Goal: Feedback & Contribution: Contribute content

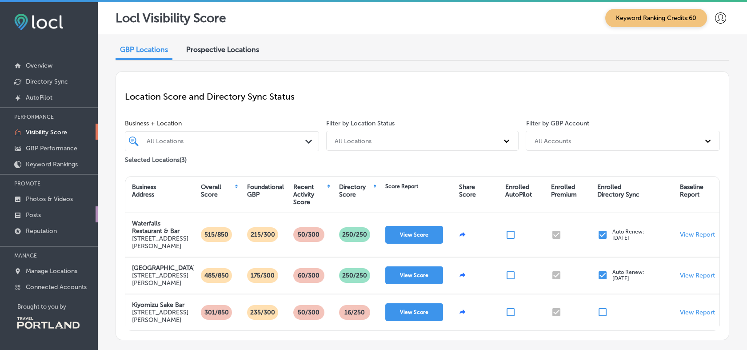
click at [40, 212] on p "Posts" at bounding box center [33, 215] width 15 height 8
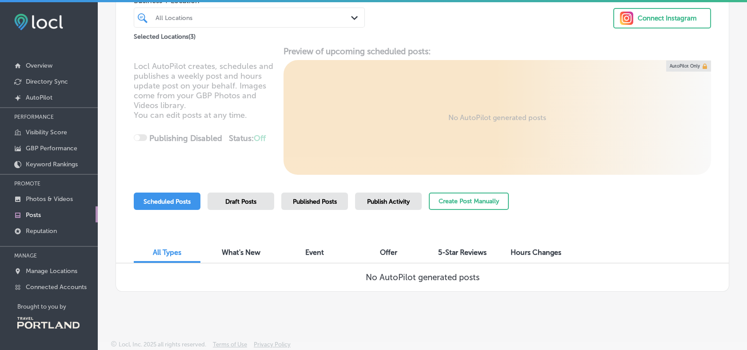
scroll to position [71, 0]
click at [183, 199] on span "Scheduled Posts" at bounding box center [167, 202] width 47 height 8
click at [459, 199] on button "Create Post Manually" at bounding box center [469, 200] width 80 height 17
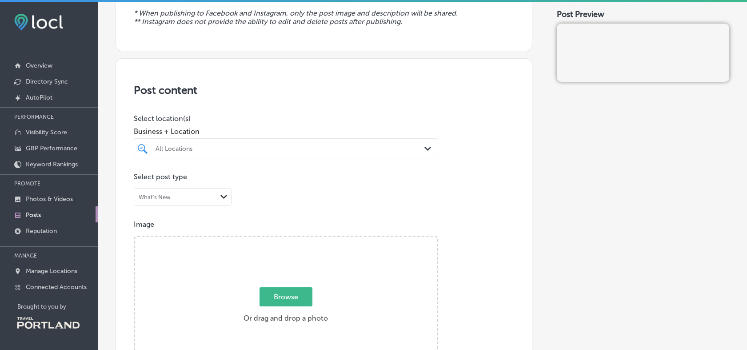
scroll to position [148, 0]
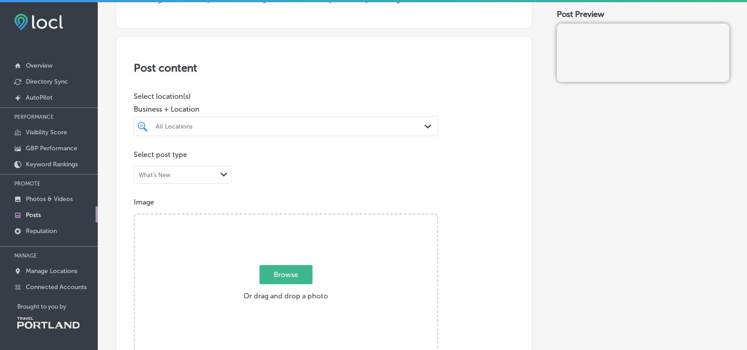
click at [238, 124] on div "All Locations" at bounding box center [291, 126] width 270 height 8
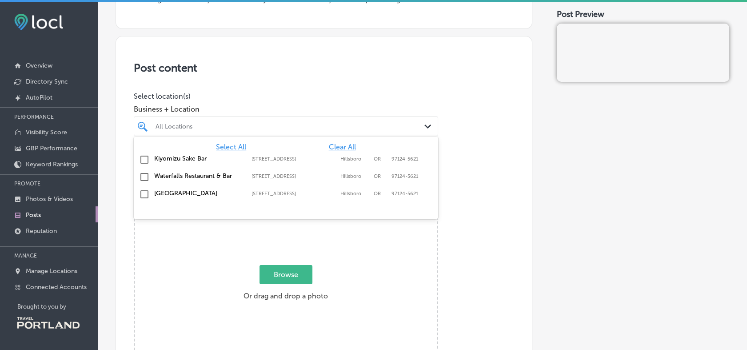
click at [160, 176] on label "Waterfalls Restaurant & Bar" at bounding box center [198, 176] width 88 height 8
click at [149, 195] on div "[GEOGRAPHIC_DATA] [STREET_ADDRESS] [STREET_ADDRESS][PERSON_NAME]" at bounding box center [285, 195] width 297 height 14
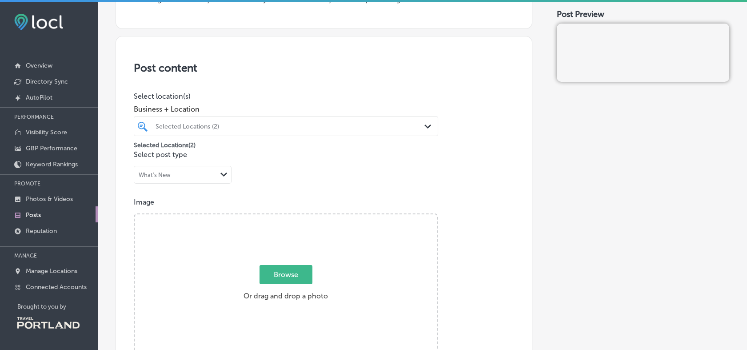
click at [120, 204] on div "Post content Select location(s) Business + Location Selected Locations (2) Path…" at bounding box center [324, 317] width 417 height 563
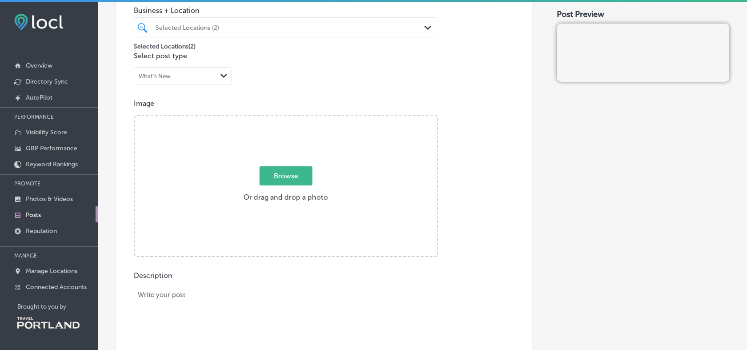
click at [274, 198] on label "Browse Or drag and drop a photo" at bounding box center [286, 186] width 92 height 39
click at [274, 118] on input "Browse Or drag and drop a photo" at bounding box center [286, 117] width 303 height 3
type input "C:\fakepath\Doordash.jpg"
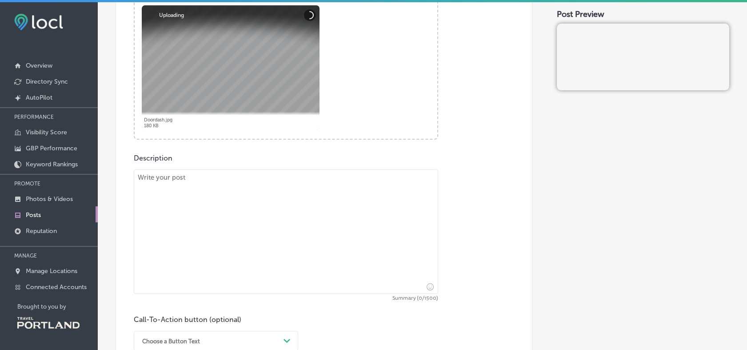
scroll to position [395, 0]
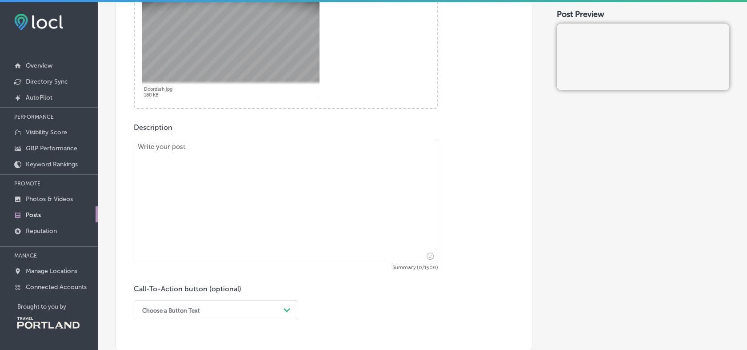
click at [176, 156] on textarea at bounding box center [286, 201] width 304 height 124
paste textarea "We're happy to announce that Door Dash order is now available for our lunch & d…"
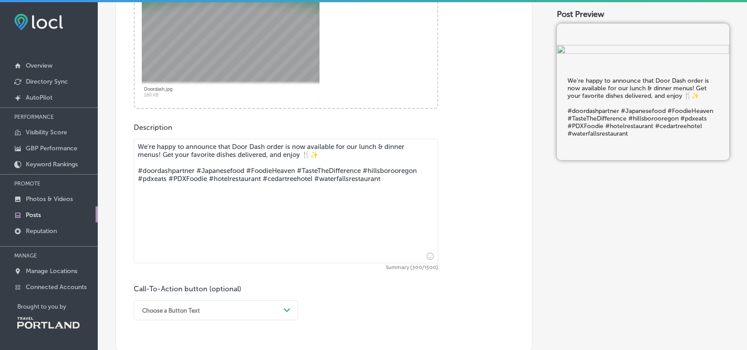
drag, startPoint x: 394, startPoint y: 184, endPoint x: 124, endPoint y: 162, distance: 271.6
click at [124, 162] on div "Post content Select location(s) Business + Location Selected Locations (2) Path…" at bounding box center [324, 70] width 417 height 563
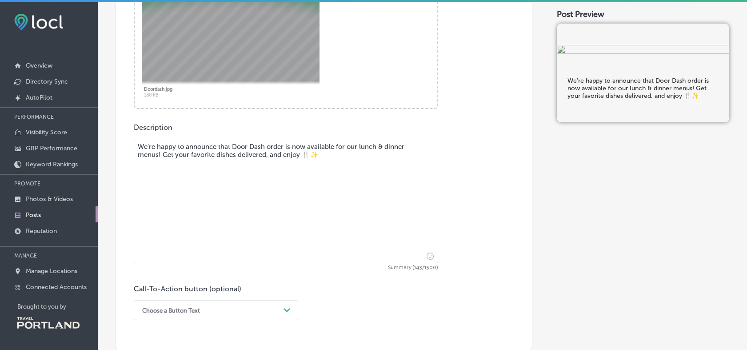
click at [210, 172] on textarea "We're happy to announce that Door Dash order is now available for our lunch & d…" at bounding box center [286, 201] width 304 height 124
click at [165, 156] on textarea "We're happy to announce that Door Dash order is now available for our lunch & d…" at bounding box center [286, 201] width 304 height 124
click at [204, 156] on textarea "We're happy to announce that Door Dash order is now available for our lunch & d…" at bounding box center [286, 201] width 304 height 124
drag, startPoint x: 239, startPoint y: 156, endPoint x: 319, endPoint y: 156, distance: 79.6
click at [320, 156] on textarea "We're happy to announce that Door Dash order is now available for our lunch & d…" at bounding box center [286, 201] width 304 height 124
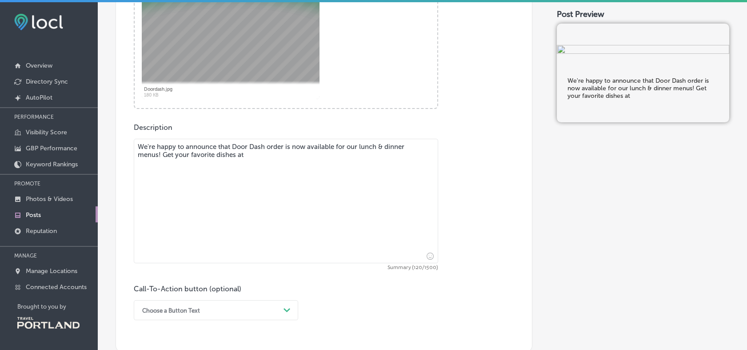
drag, startPoint x: 278, startPoint y: 159, endPoint x: 111, endPoint y: 121, distance: 171.3
click at [113, 126] on div "Back Publish to * When publishing to Facebook and Instagram, only the post imag…" at bounding box center [422, 112] width 649 height 944
paste textarea "delivered, and enjoy 🍴✨ #doordashpartner #Japanesefood #FoodieHeaven #TasteTheD…"
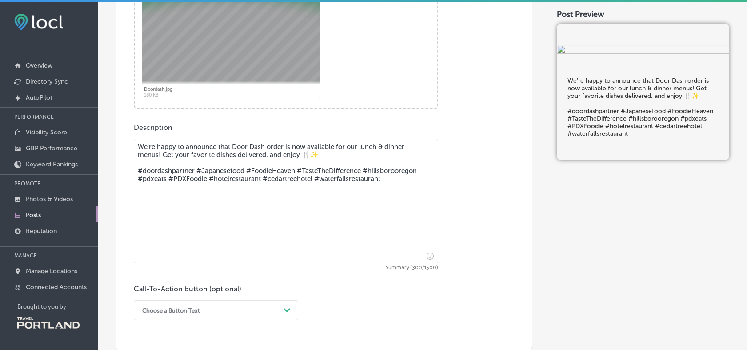
drag, startPoint x: 391, startPoint y: 184, endPoint x: 129, endPoint y: 166, distance: 262.0
click at [128, 166] on div "Post content Select location(s) Business + Location Selected Locations (2) Path…" at bounding box center [324, 70] width 417 height 563
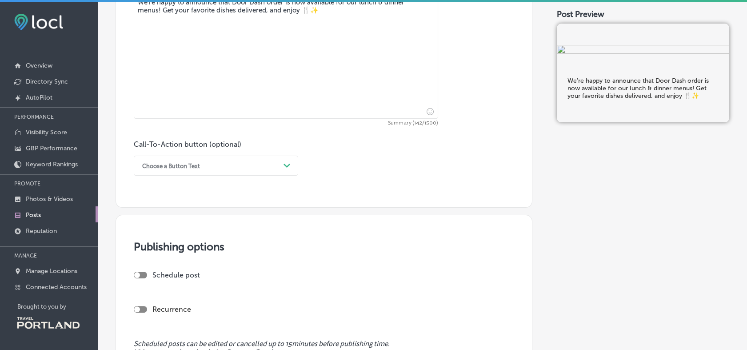
scroll to position [543, 0]
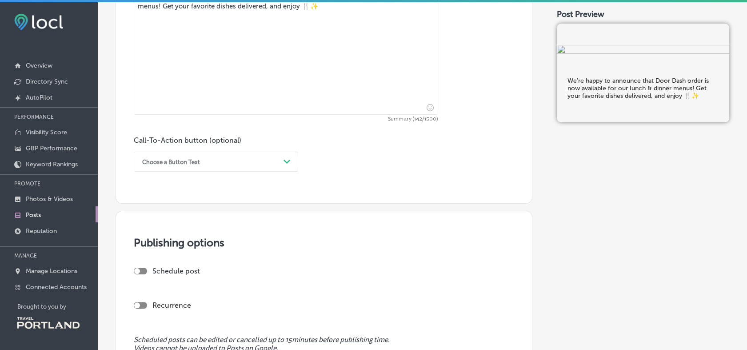
type textarea "We're happy to announce that Door Dash order is now available for our lunch & d…"
click at [181, 165] on div "Choose a Button Text" at bounding box center [171, 161] width 58 height 7
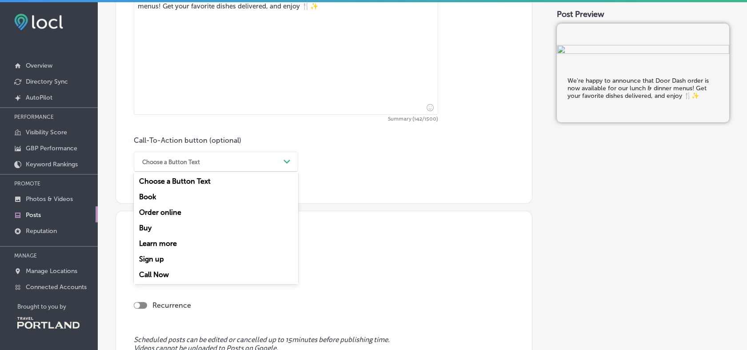
click at [152, 215] on div "Order online" at bounding box center [216, 212] width 164 height 16
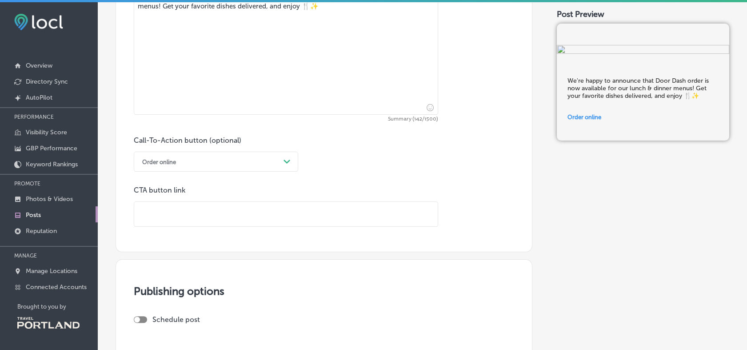
drag, startPoint x: 170, startPoint y: 211, endPoint x: 182, endPoint y: 215, distance: 12.7
click at [170, 212] on input "text" at bounding box center [286, 214] width 304 height 24
paste input "[URL][DOMAIN_NAME]"
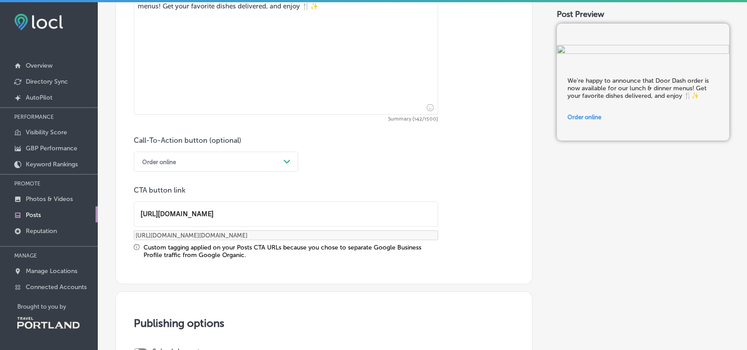
type input "[URL][DOMAIN_NAME]"
click at [357, 184] on div "Call-To-Action button (optional) Order online Path Created with Sketch. CTA but…" at bounding box center [324, 197] width 380 height 123
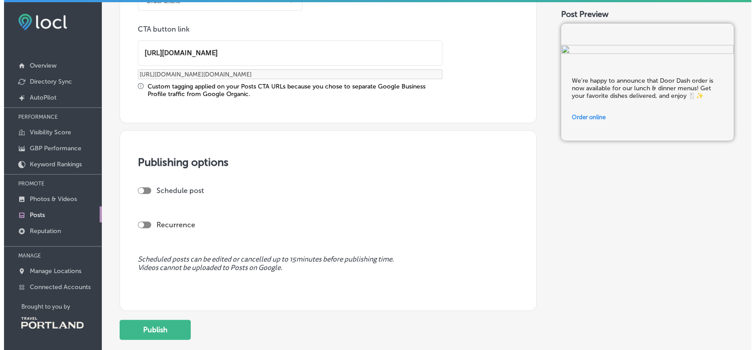
scroll to position [741, 0]
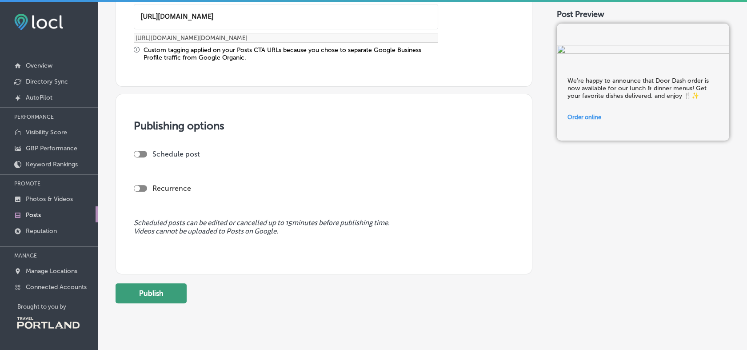
click at [175, 289] on button "Publish" at bounding box center [151, 293] width 71 height 20
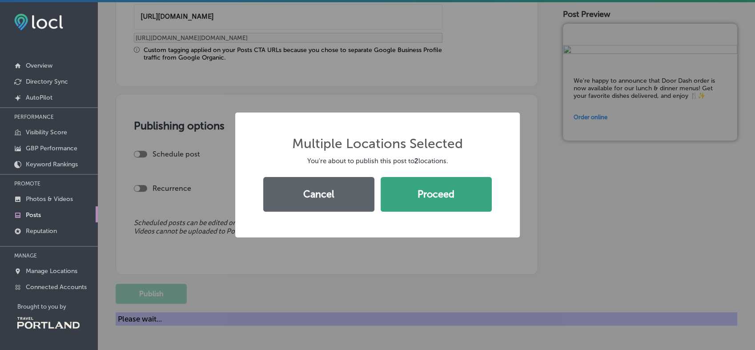
click at [436, 205] on button "Proceed" at bounding box center [435, 194] width 111 height 35
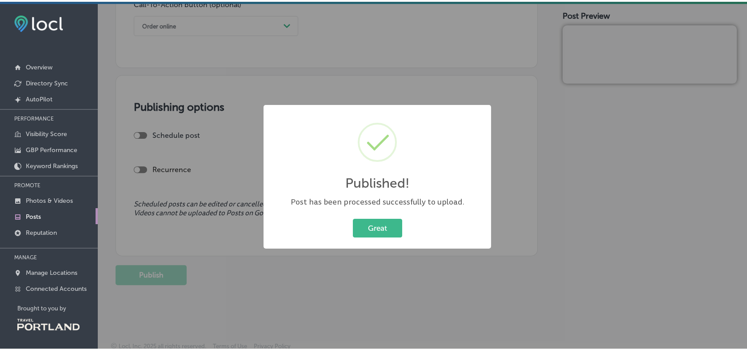
scroll to position [683, 0]
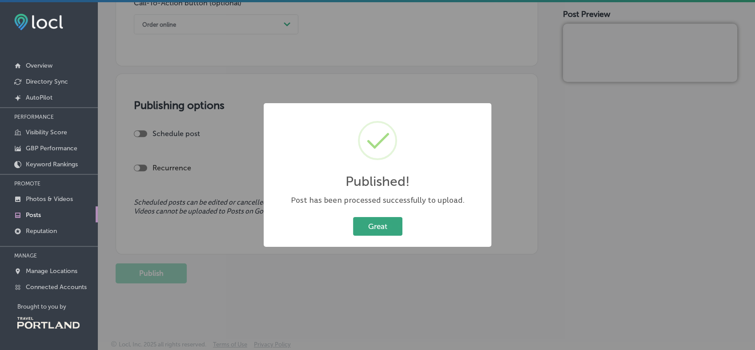
click at [381, 228] on button "Great" at bounding box center [377, 226] width 49 height 18
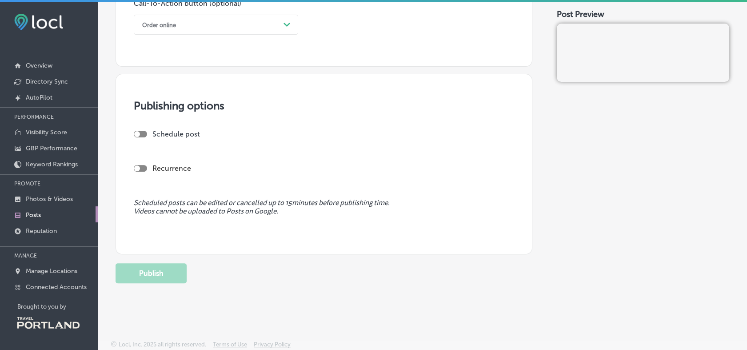
scroll to position [682, 0]
click at [35, 217] on p "Posts" at bounding box center [33, 215] width 15 height 8
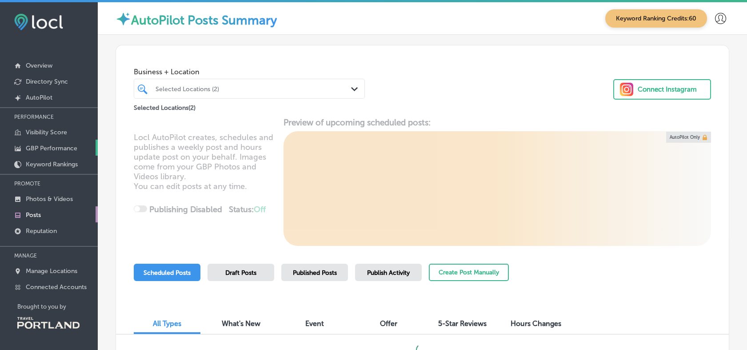
click at [43, 148] on p "GBP Performance" at bounding box center [52, 148] width 52 height 8
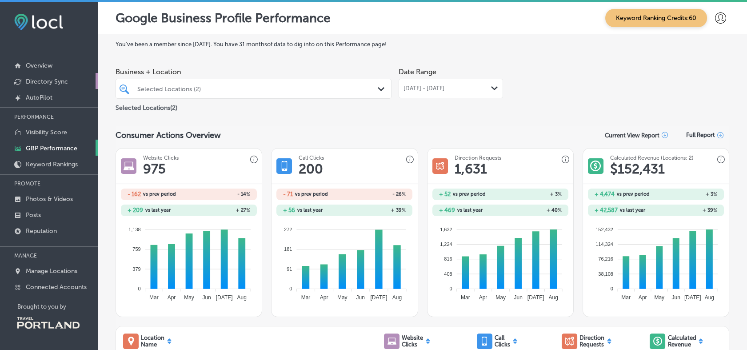
click at [56, 80] on p "Directory Sync" at bounding box center [47, 82] width 42 height 8
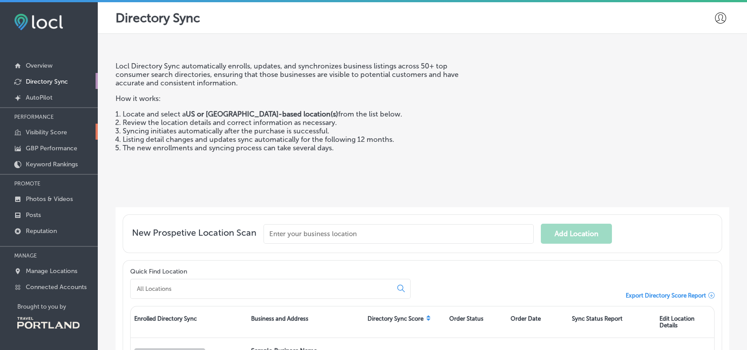
click at [47, 133] on p "Visibility Score" at bounding box center [46, 132] width 41 height 8
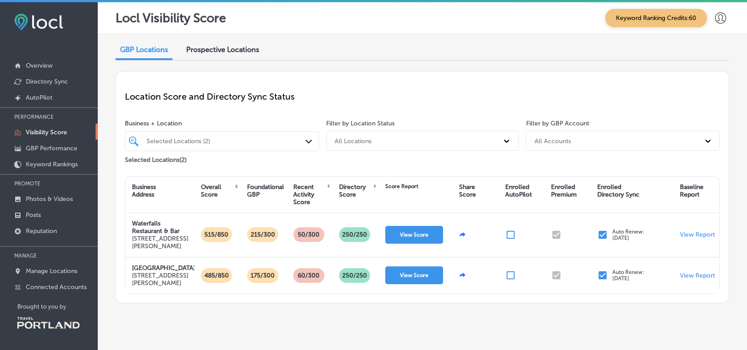
click at [161, 136] on div at bounding box center [214, 141] width 137 height 11
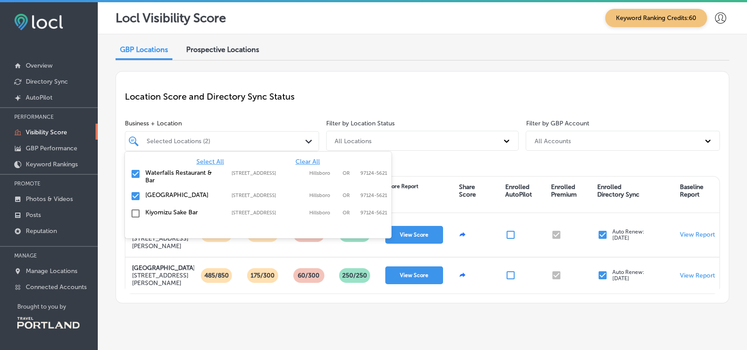
click at [132, 213] on input "checkbox" at bounding box center [135, 213] width 11 height 11
click at [109, 206] on div "GBP Locations Prospective Locations Location Score and Directory Sync Status Bu…" at bounding box center [422, 172] width 649 height 276
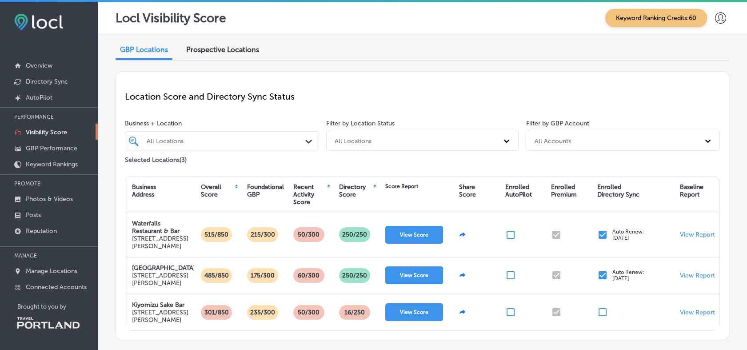
scroll to position [49, 0]
